Goal: Transaction & Acquisition: Obtain resource

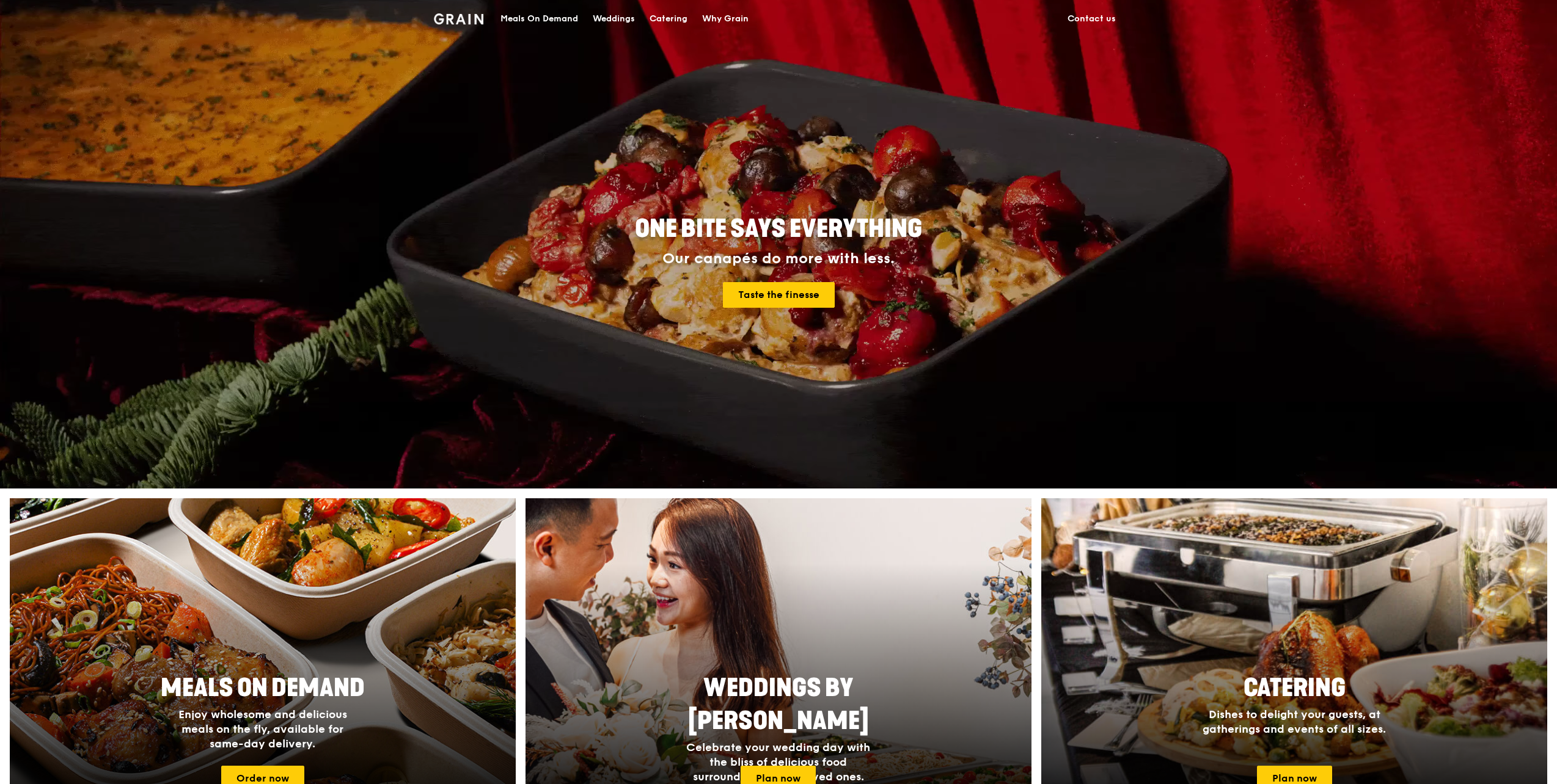
click at [675, 17] on div "Catering" at bounding box center [669, 19] width 38 height 36
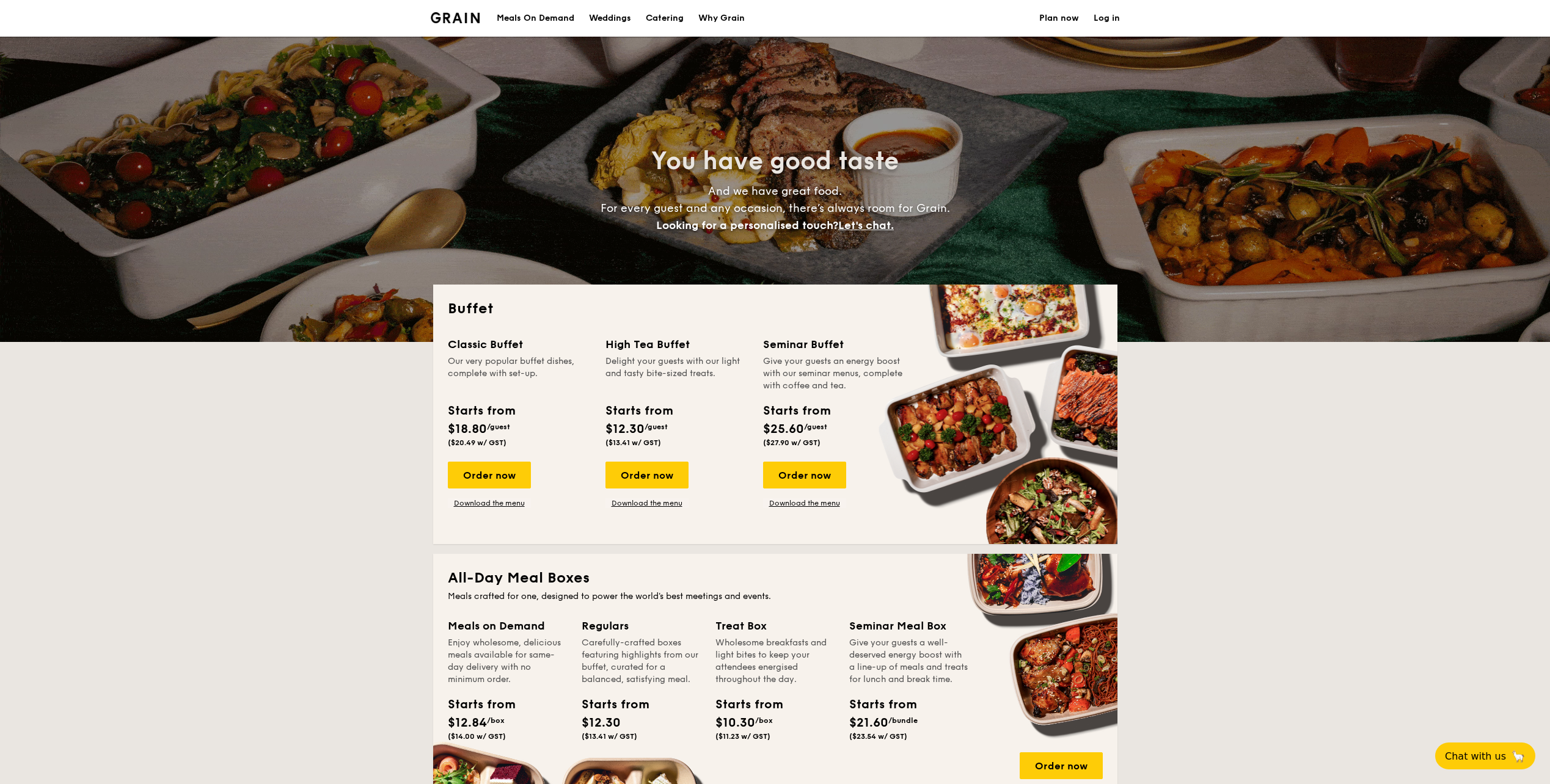
select select
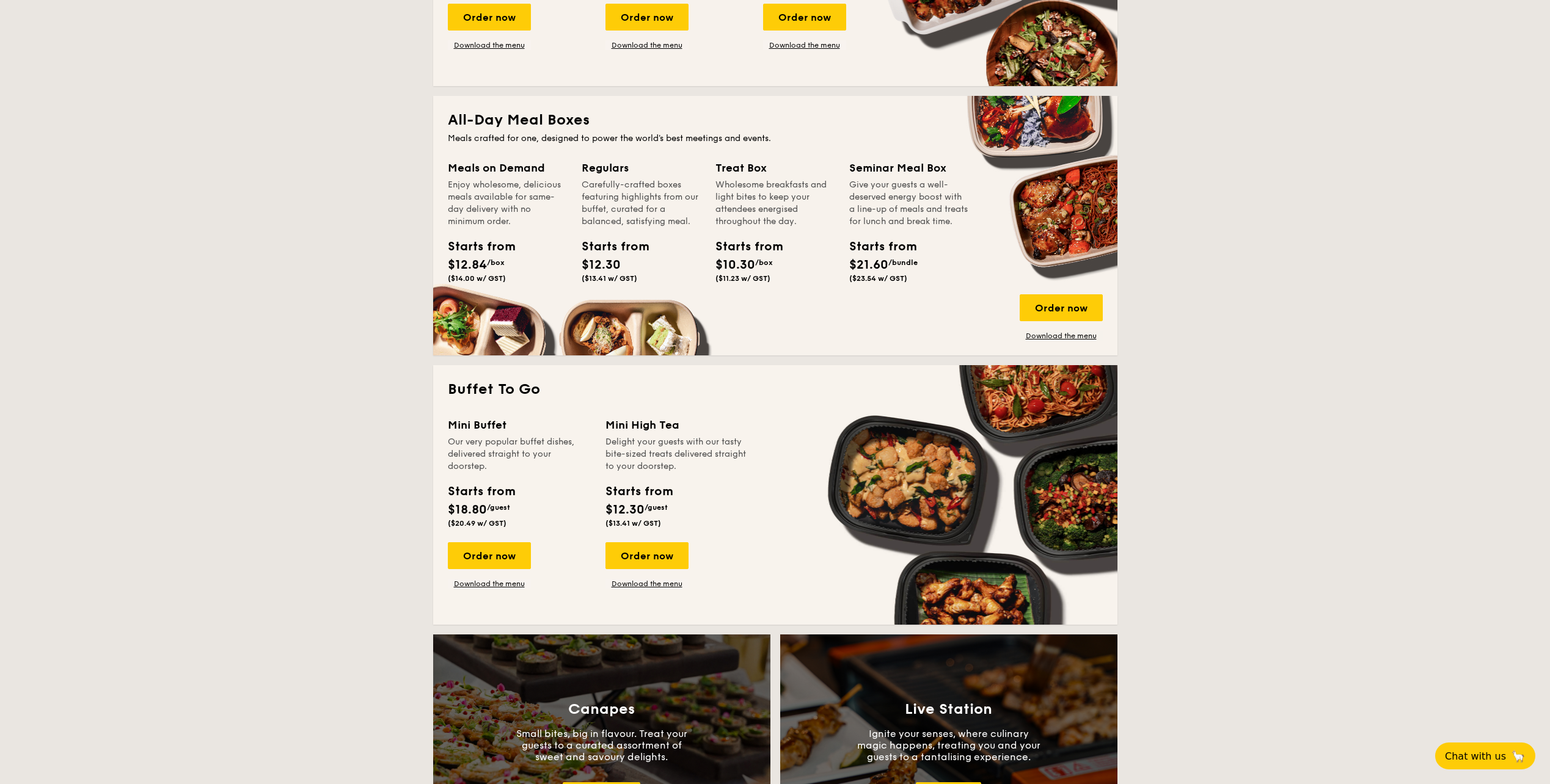
scroll to position [488, 0]
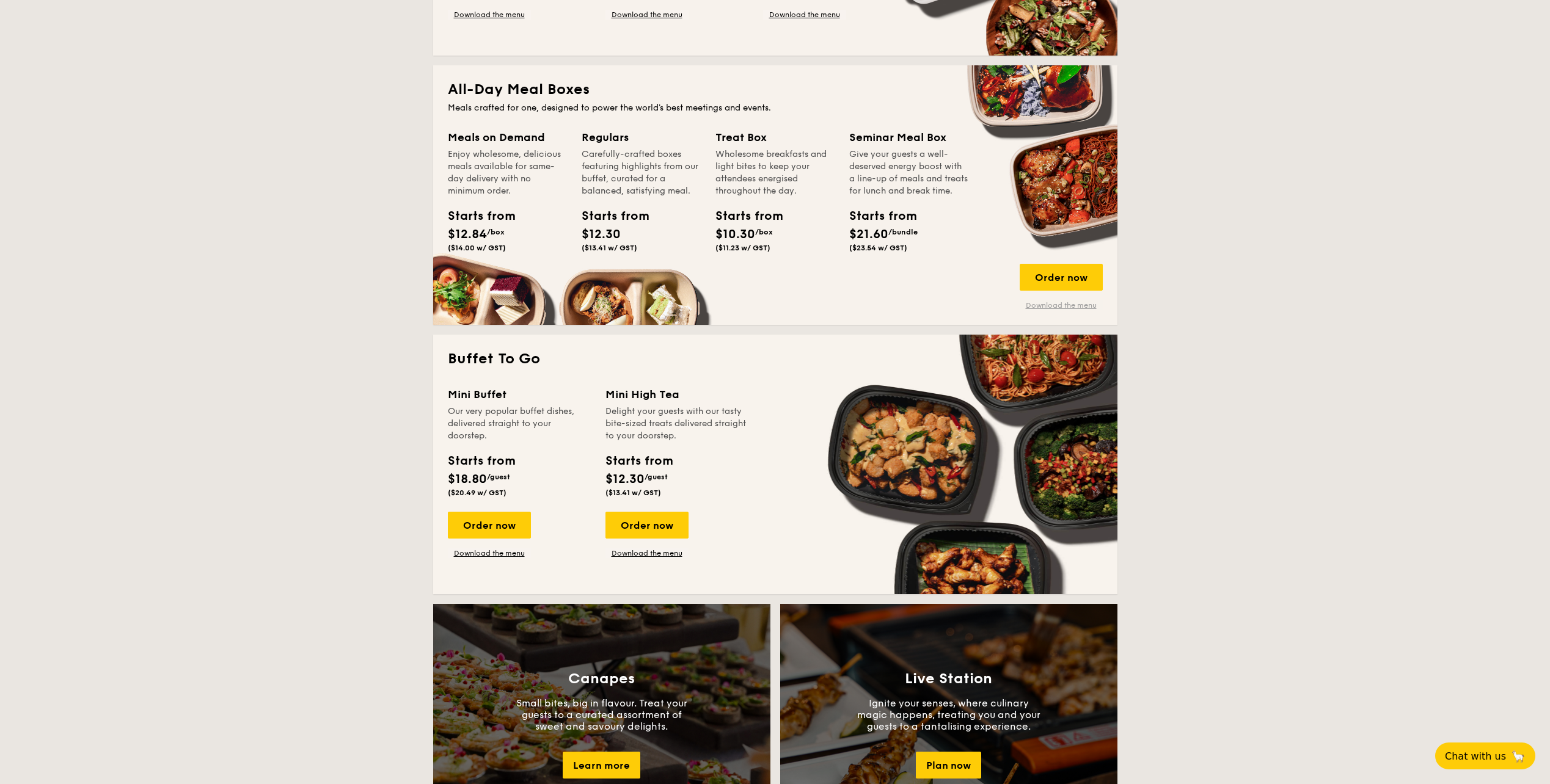
click at [1047, 306] on link "Download the menu" at bounding box center [1061, 305] width 83 height 10
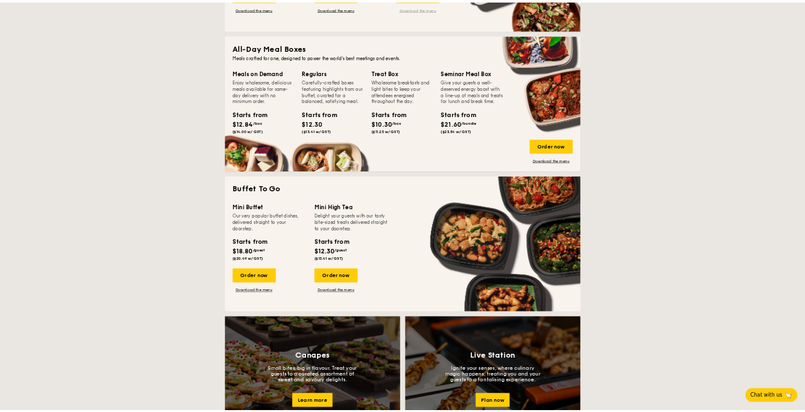
scroll to position [513, 0]
